Goal: Task Accomplishment & Management: Manage account settings

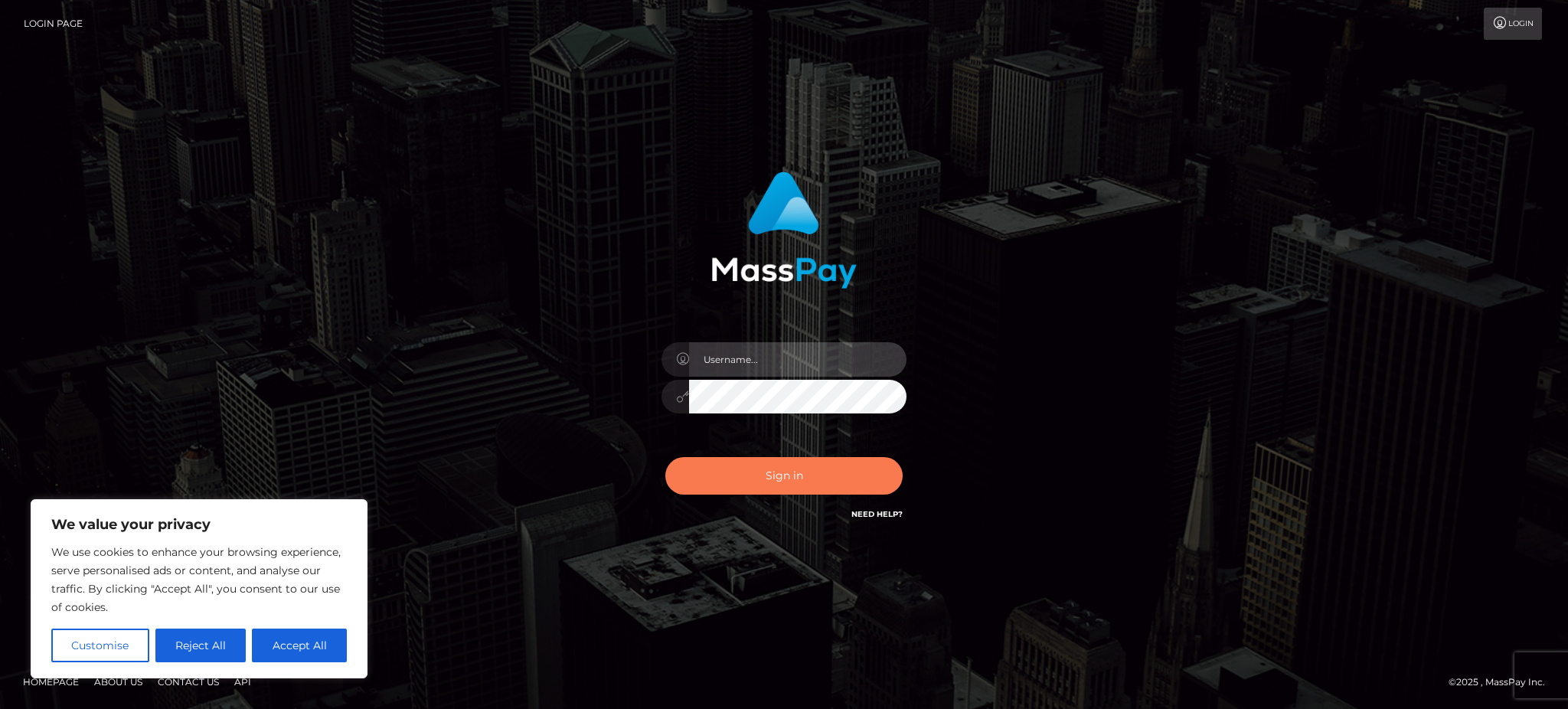
type input "Arjhon.megabonanza"
click at [764, 485] on button "Sign in" at bounding box center [784, 476] width 237 height 38
click at [763, 484] on button "Sign in" at bounding box center [784, 476] width 237 height 38
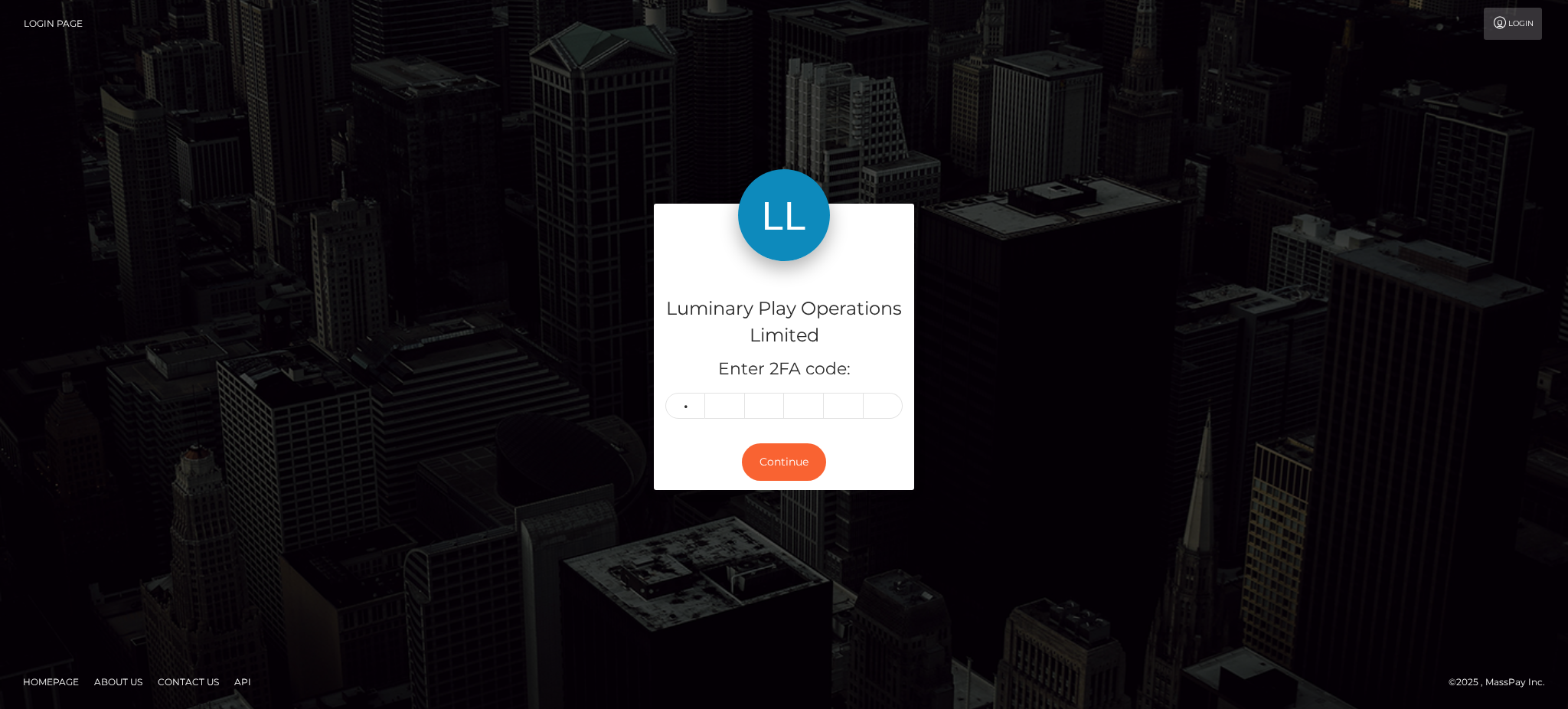
type input "2"
type input "3"
type input "6"
type input "0"
type input "3"
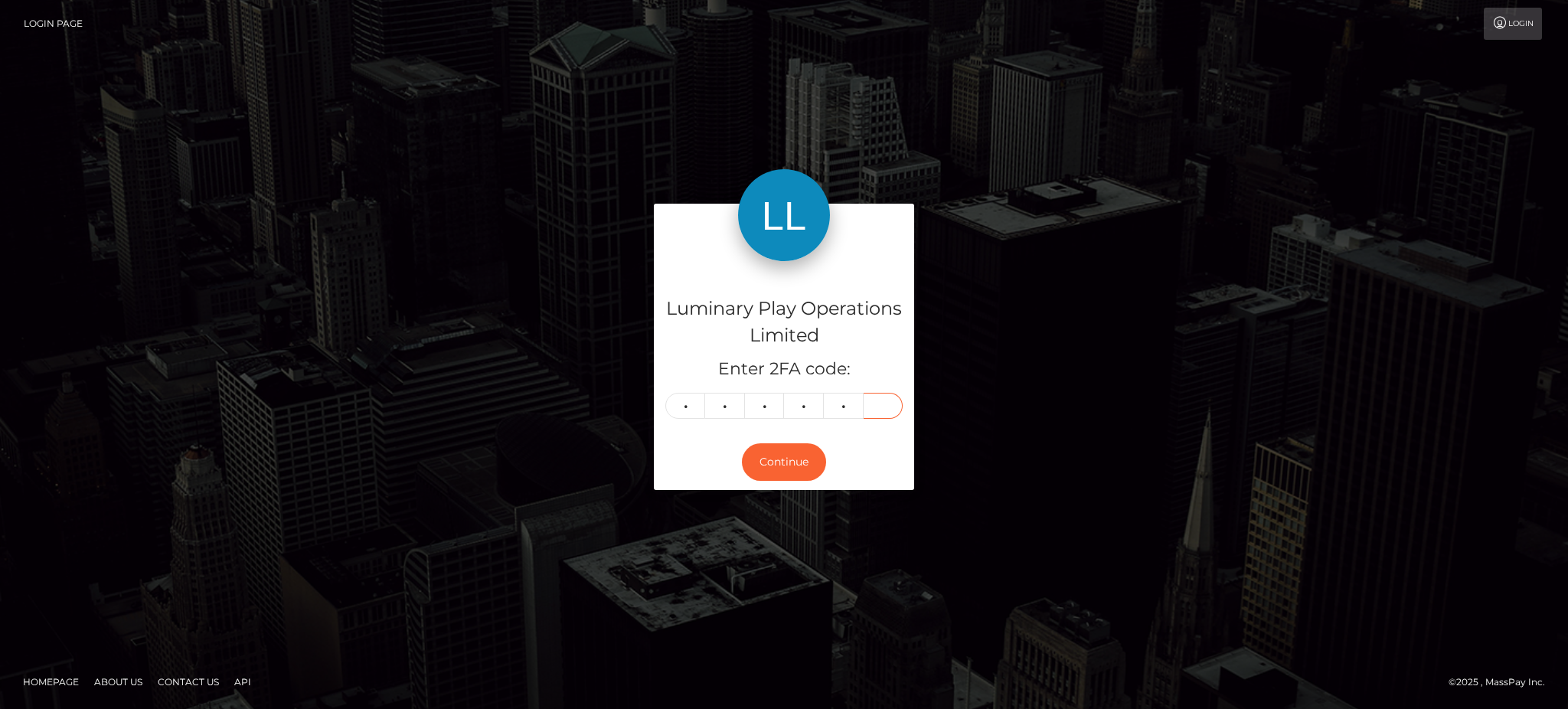
type input "6"
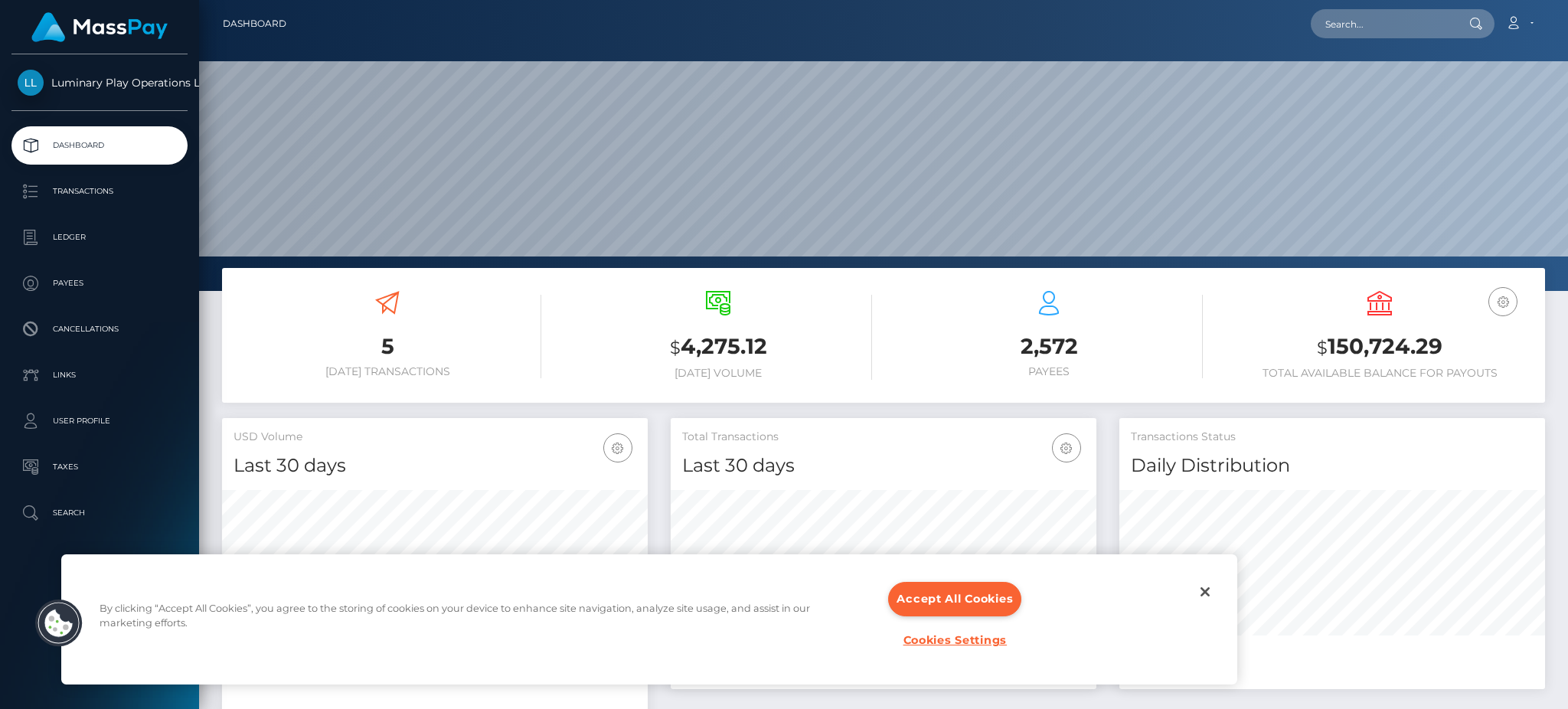
scroll to position [272, 425]
copy h3 "50,724.29"
copy h3 "150,724.29"
drag, startPoint x: 1447, startPoint y: 352, endPoint x: 1329, endPoint y: 358, distance: 118.2
click at [1329, 358] on h3 "$ 150,724.29" at bounding box center [1380, 348] width 308 height 32
